Goal: Navigation & Orientation: Find specific page/section

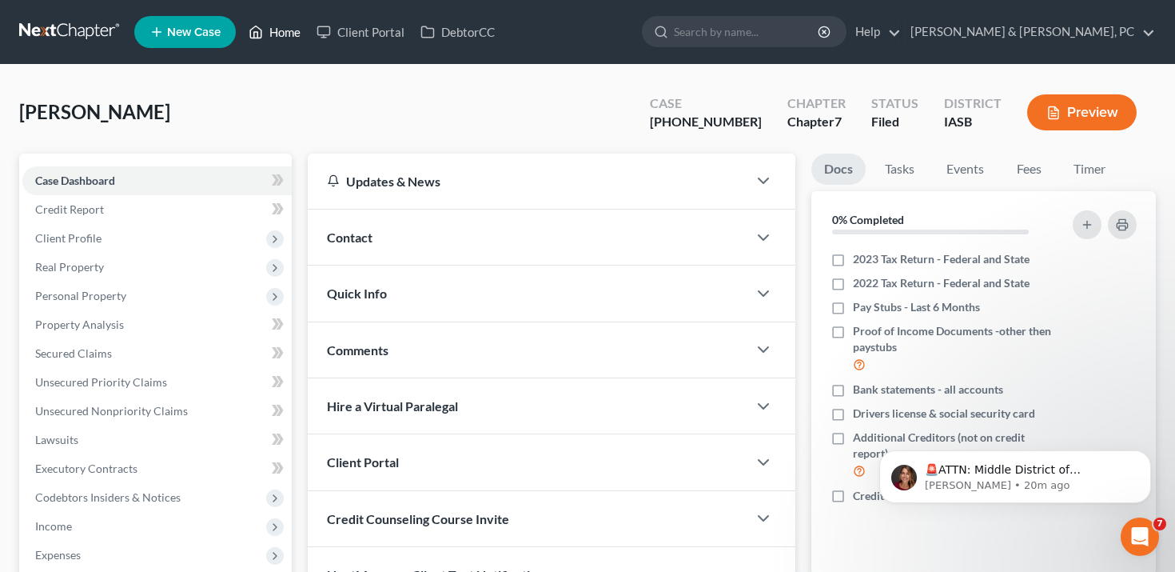
click at [286, 23] on link "Home" at bounding box center [275, 32] width 68 height 29
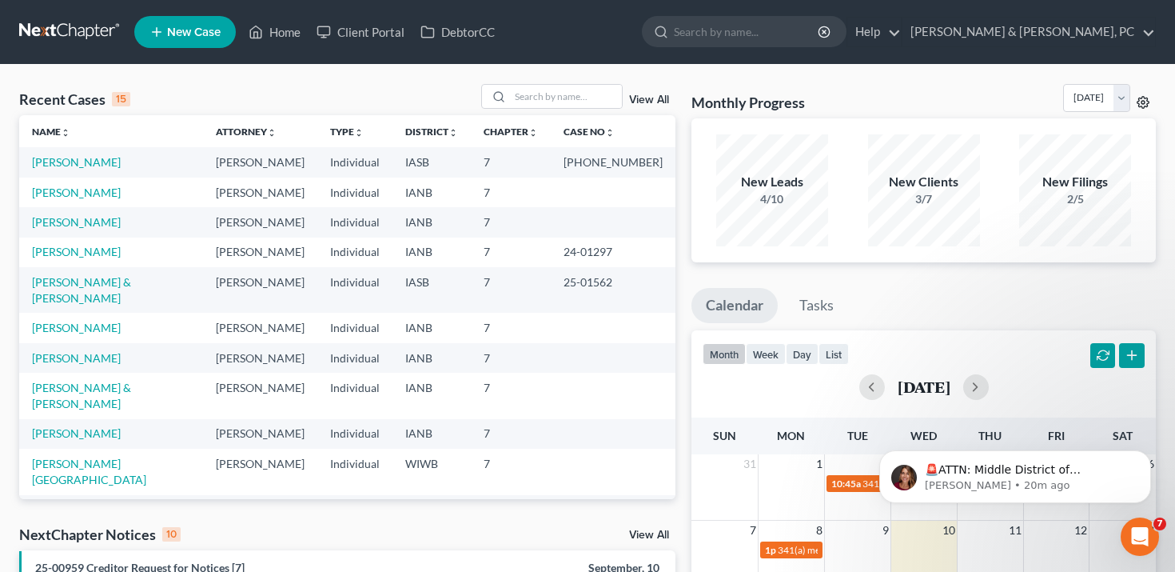
click at [1143, 106] on icon at bounding box center [1143, 102] width 13 height 13
click at [644, 98] on link "View All" at bounding box center [649, 99] width 40 height 11
